Goal: Information Seeking & Learning: Check status

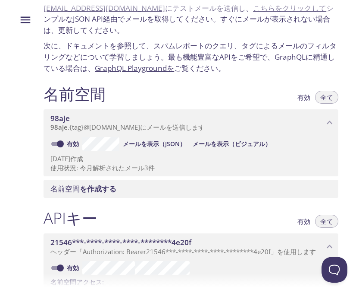
scroll to position [30, 0]
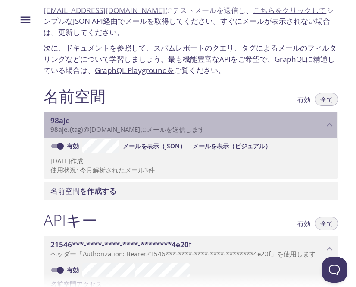
click at [140, 126] on font "@[DOMAIN_NAME]" at bounding box center [112, 129] width 57 height 9
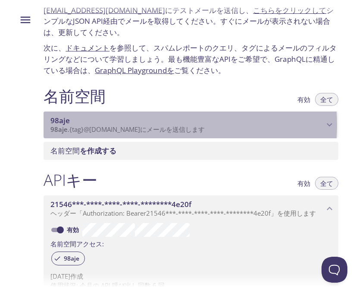
drag, startPoint x: 151, startPoint y: 126, endPoint x: 138, endPoint y: 125, distance: 13.4
click at [138, 125] on div "98aje 98aje . {tag} @[DOMAIN_NAME] にメールを送信します" at bounding box center [187, 125] width 274 height 18
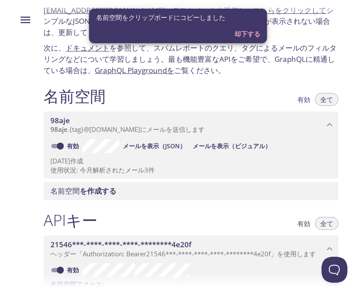
click at [147, 142] on font "メールを表示（JSON）" at bounding box center [154, 146] width 63 height 8
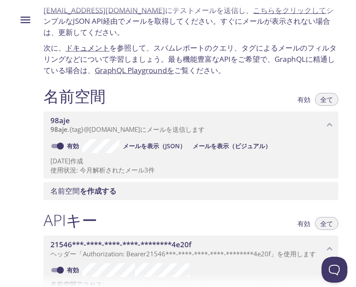
click at [219, 146] on font "メールを表示（ビジュアル）" at bounding box center [232, 146] width 79 height 8
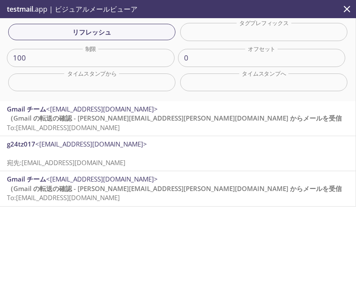
click at [171, 184] on font "（Gmail の転送の確認 - [PERSON_NAME][EMAIL_ADDRESS][PERSON_NAME][DOMAIN_NAME] からメールを受信" at bounding box center [174, 188] width 335 height 9
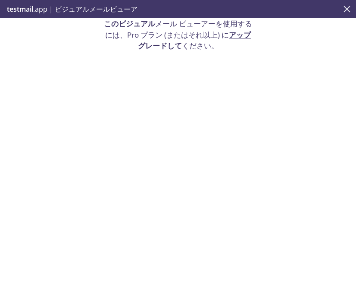
click at [346, 9] on icon "近い" at bounding box center [347, 8] width 11 height 11
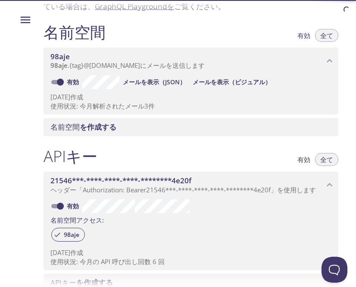
scroll to position [95, 0]
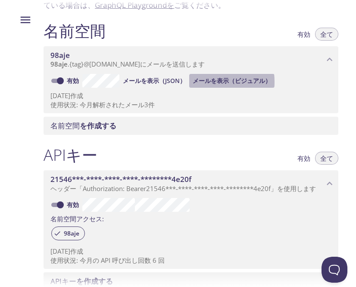
click at [204, 82] on font "メールを表示（ビジュアル）" at bounding box center [232, 80] width 79 height 8
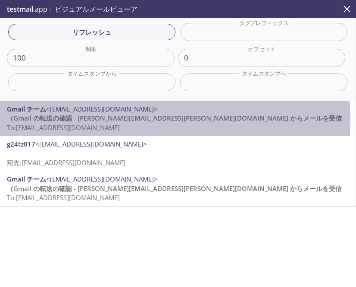
click at [118, 119] on font "（Gmail の転送の確認 - [PERSON_NAME][EMAIL_ADDRESS][PERSON_NAME][DOMAIN_NAME] からメールを受信" at bounding box center [174, 117] width 335 height 9
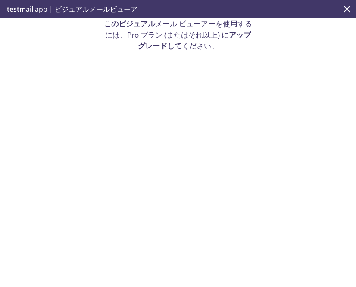
click at [352, 13] on icon "近い" at bounding box center [347, 8] width 11 height 11
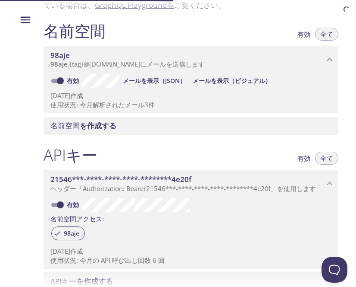
scroll to position [114, 0]
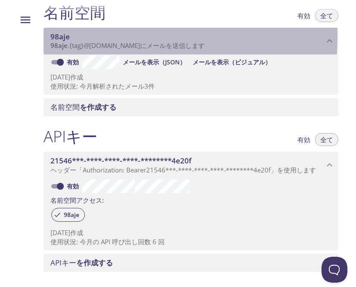
click at [62, 36] on font "98aje" at bounding box center [59, 37] width 19 height 10
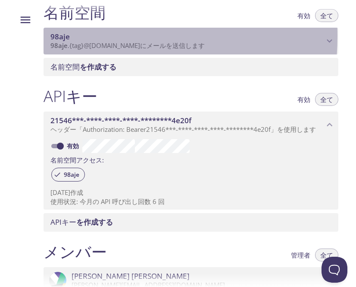
click at [62, 36] on font "98aje" at bounding box center [59, 37] width 19 height 10
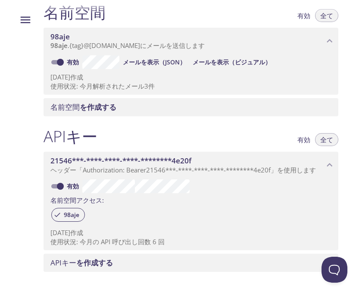
click at [165, 66] on font "メールを表示（JSON）" at bounding box center [154, 62] width 63 height 8
